Goal: Contribute content: Contribute content

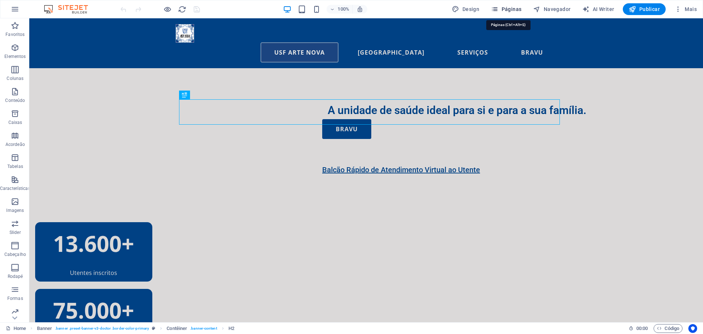
click at [514, 8] on span "Páginas" at bounding box center [506, 8] width 30 height 7
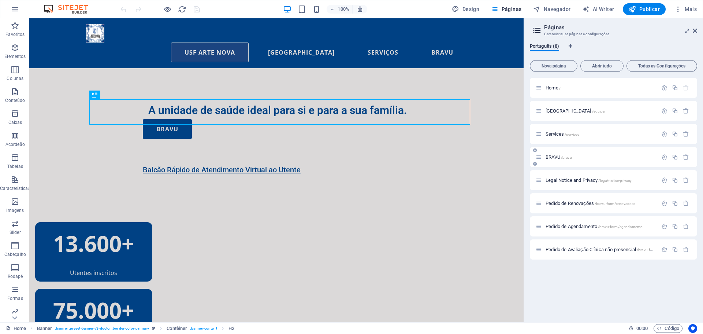
click at [581, 158] on p "BRAVU /bravu" at bounding box center [601, 157] width 110 height 5
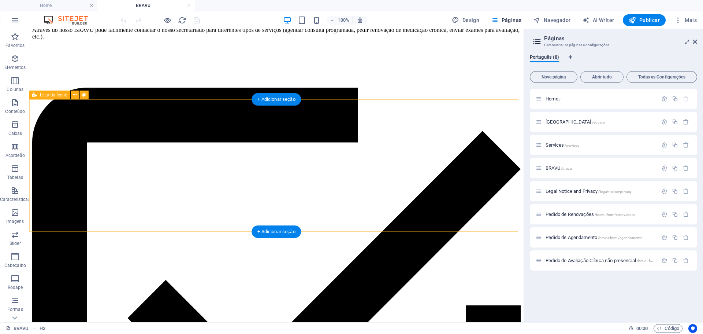
scroll to position [148, 0]
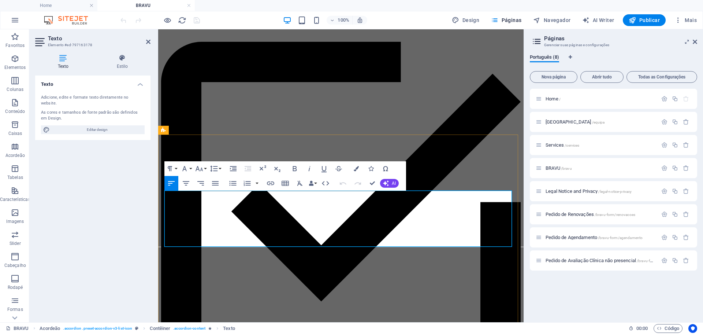
drag, startPoint x: 232, startPoint y: 243, endPoint x: 165, endPoint y: 242, distance: 67.0
click at [272, 183] on icon "button" at bounding box center [270, 183] width 7 height 4
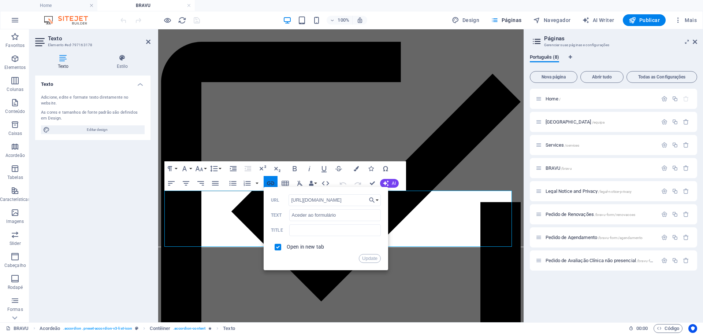
scroll to position [0, 174]
click at [376, 199] on button "Choose Link" at bounding box center [374, 200] width 14 height 12
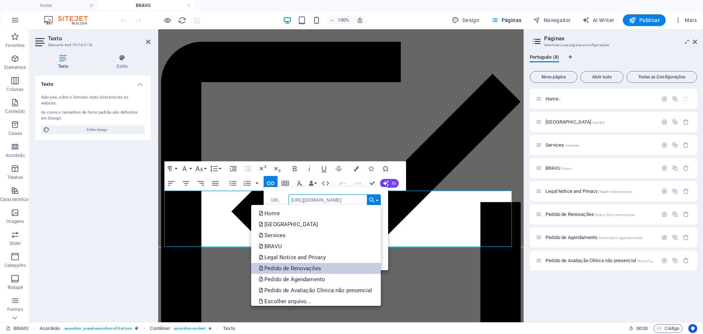
click at [337, 268] on link "Pedido de Renovações" at bounding box center [316, 268] width 130 height 11
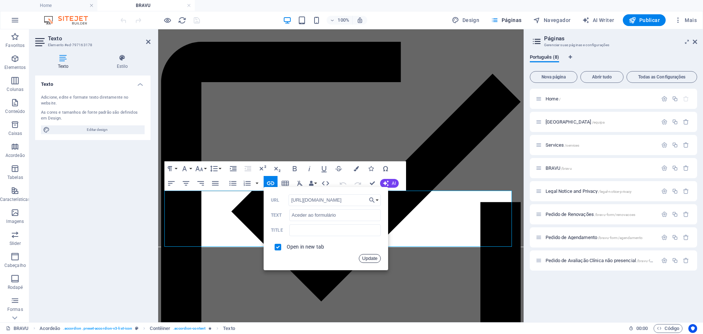
click at [374, 257] on button "Update" at bounding box center [370, 258] width 22 height 9
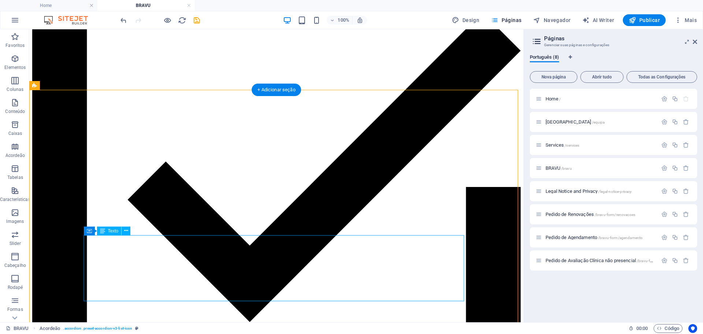
scroll to position [258, 0]
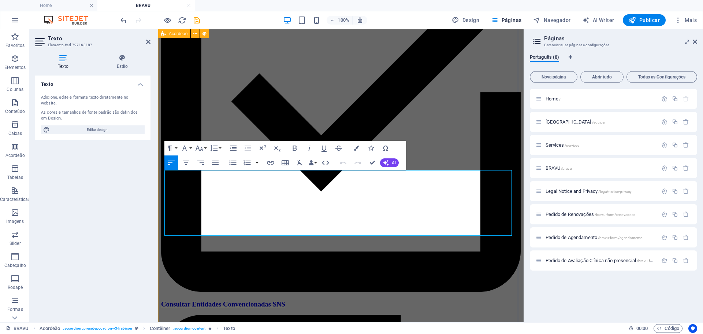
drag, startPoint x: 230, startPoint y: 228, endPoint x: 161, endPoint y: 228, distance: 68.5
click at [273, 162] on icon "button" at bounding box center [270, 162] width 9 height 9
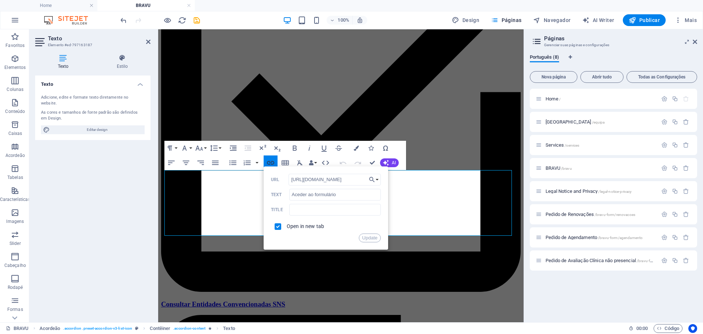
scroll to position [0, 174]
click at [378, 177] on button "Choose Link" at bounding box center [374, 180] width 14 height 12
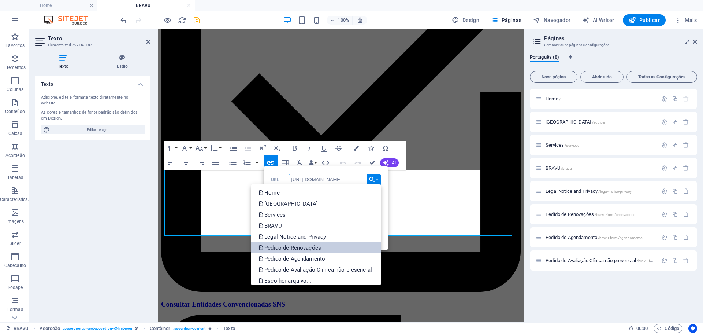
click at [346, 248] on link "Pedido de Renovações" at bounding box center [316, 247] width 130 height 11
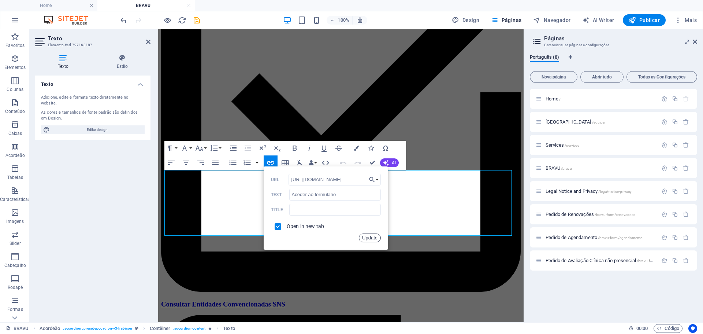
click at [368, 236] on button "Update" at bounding box center [370, 237] width 22 height 9
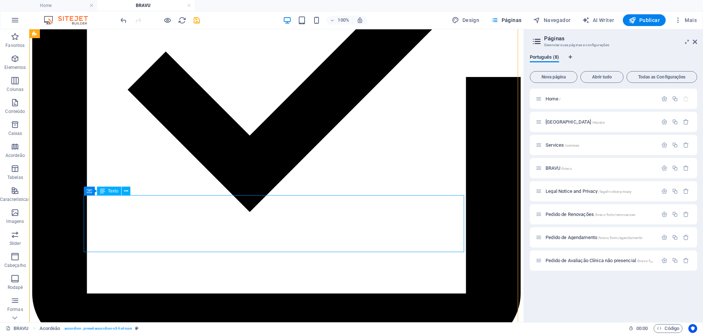
scroll to position [331, 0]
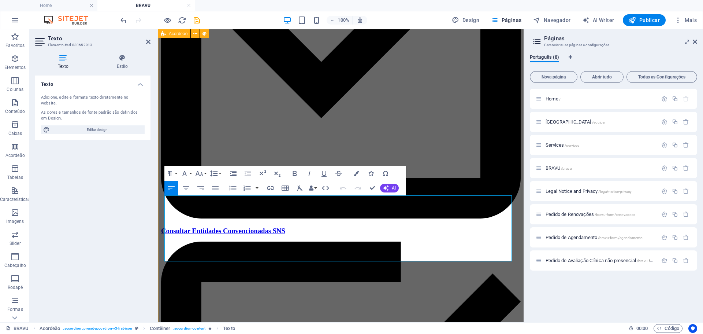
drag, startPoint x: 235, startPoint y: 258, endPoint x: 162, endPoint y: 256, distance: 73.3
click at [275, 188] on icon "button" at bounding box center [270, 188] width 9 height 9
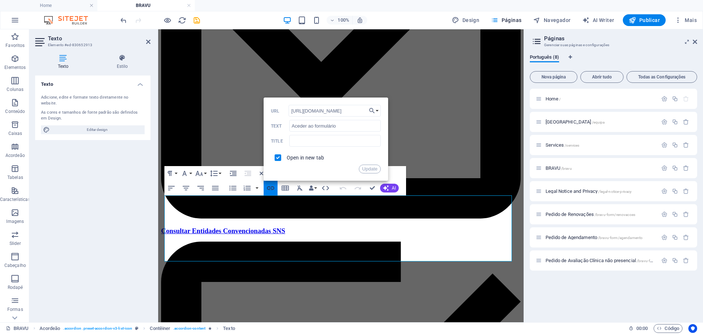
scroll to position [0, 174]
click at [375, 111] on icon "button" at bounding box center [371, 110] width 7 height 9
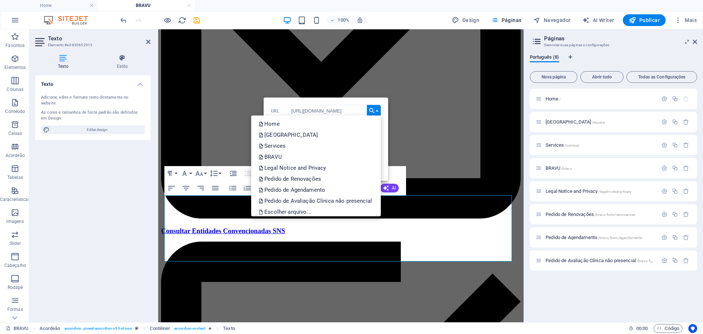
scroll to position [0, 0]
click at [325, 179] on link "Pedido de Renovações" at bounding box center [316, 178] width 130 height 11
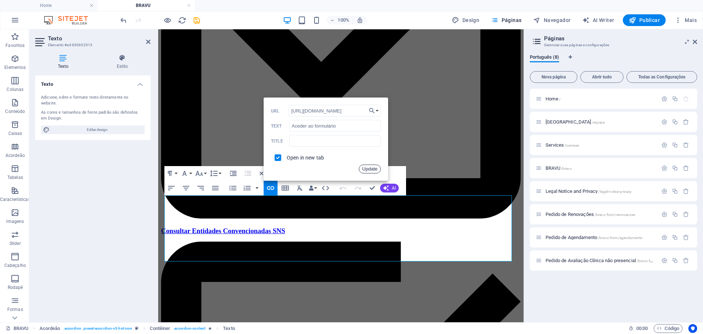
click at [371, 168] on button "Update" at bounding box center [370, 168] width 22 height 9
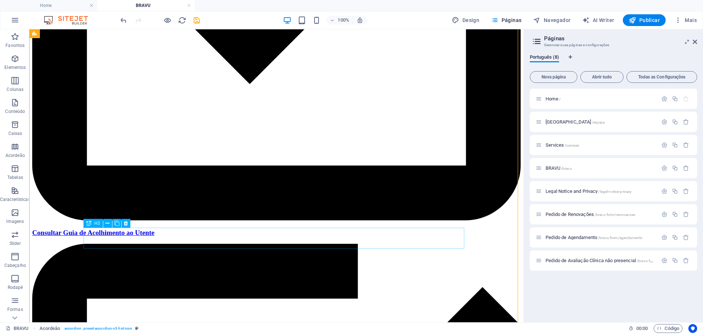
scroll to position [977, 0]
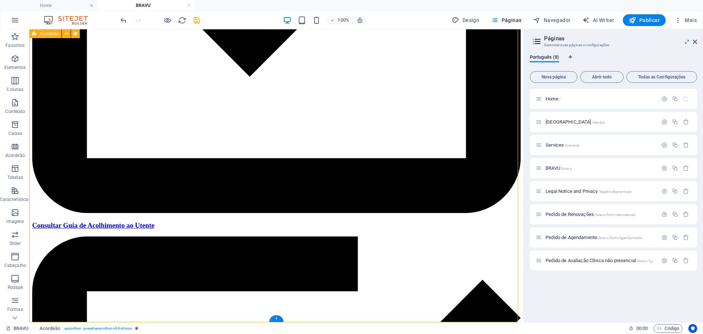
click at [195, 19] on icon "save" at bounding box center [197, 20] width 8 height 8
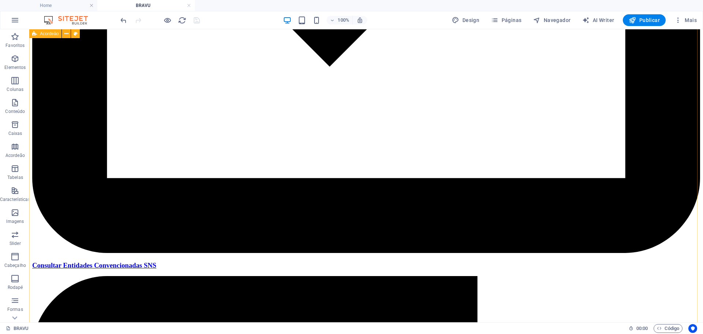
scroll to position [501, 0]
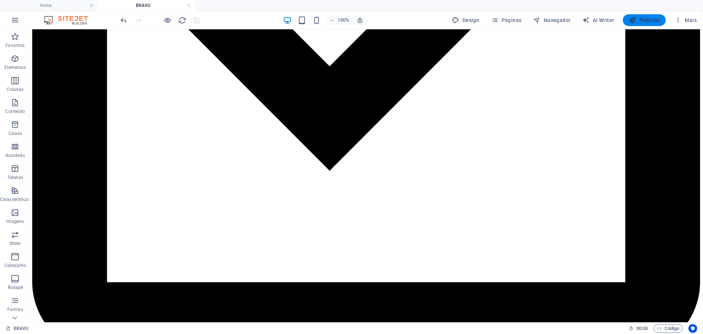
click at [644, 19] on span "Publicar" at bounding box center [644, 19] width 31 height 7
